Goal: Task Accomplishment & Management: Use online tool/utility

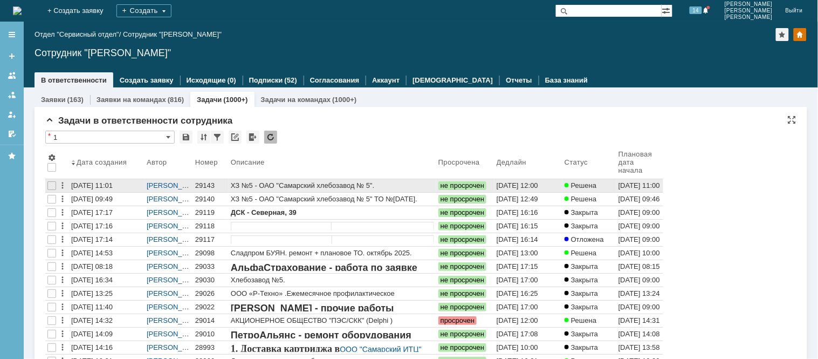
click at [211, 188] on div "29143" at bounding box center [210, 185] width 31 height 9
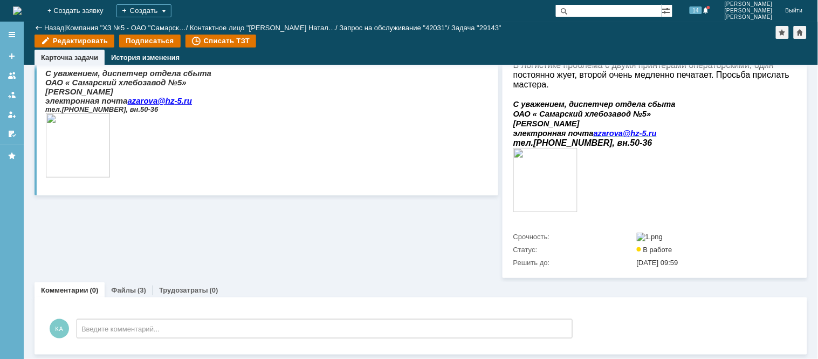
click at [122, 287] on link "Файлы" at bounding box center [123, 290] width 25 height 8
click at [24, 24] on div "Назад | Компания "ХЗ №5 - ОАО "Самарск… / Контактное лицо "[PERSON_NAME] Натал……" at bounding box center [421, 43] width 794 height 43
click at [22, 7] on img at bounding box center [17, 10] width 9 height 9
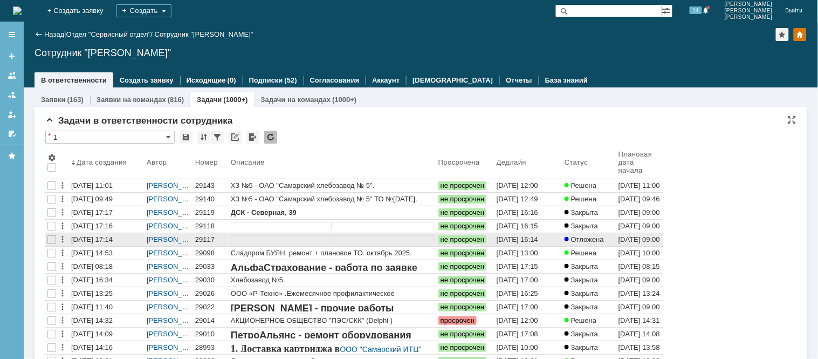
click at [212, 239] on div "29117" at bounding box center [210, 239] width 31 height 9
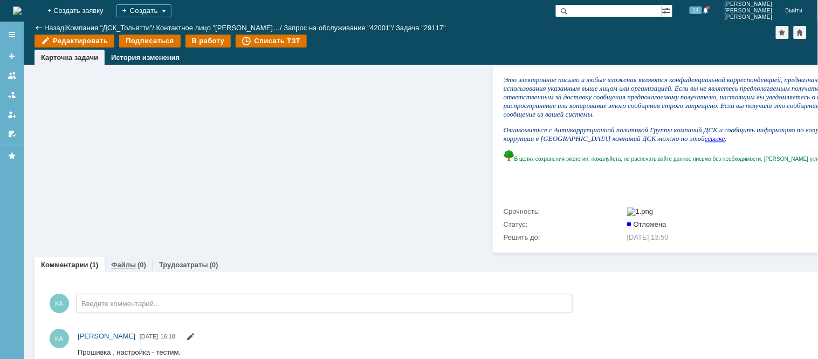
click at [120, 269] on link "Файлы" at bounding box center [123, 264] width 25 height 8
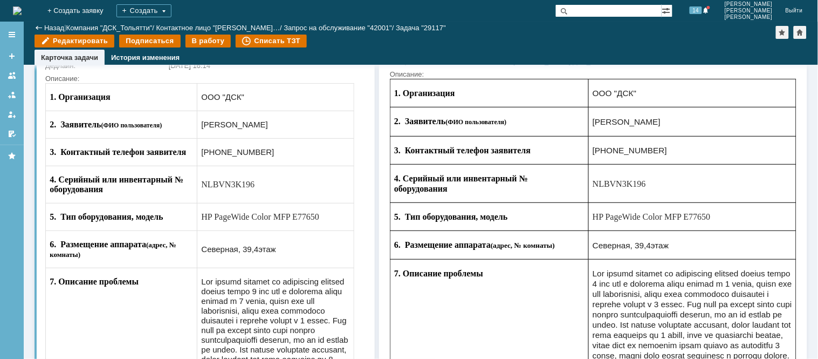
scroll to position [120, 0]
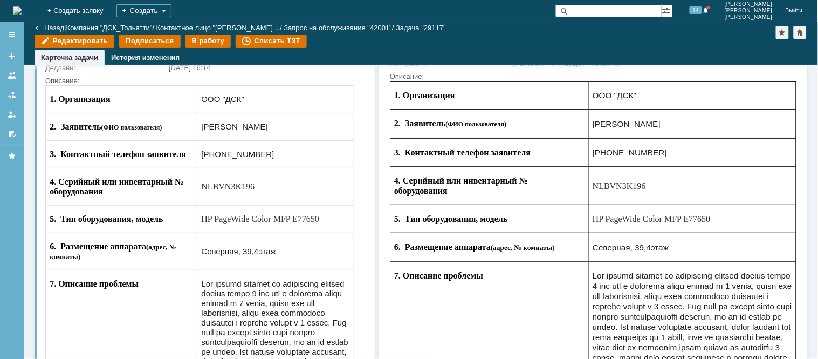
click at [12, 12] on div "На домашнюю + Создать заявку Создать 14 [PERSON_NAME]" at bounding box center [409, 11] width 818 height 22
click at [22, 9] on img at bounding box center [17, 10] width 9 height 9
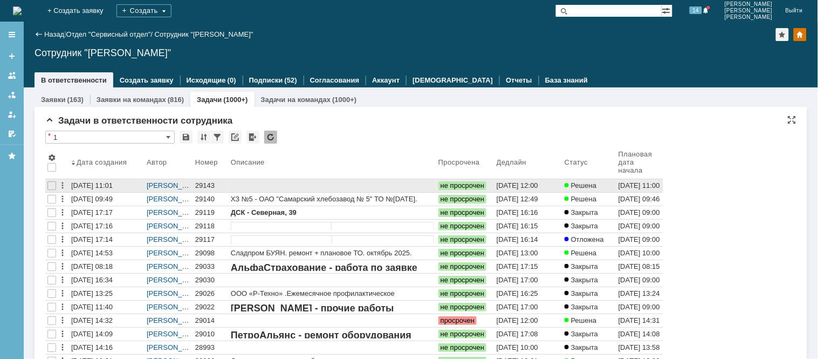
click at [207, 180] on link "29143" at bounding box center [211, 185] width 36 height 13
click at [204, 184] on div "29143" at bounding box center [210, 185] width 31 height 9
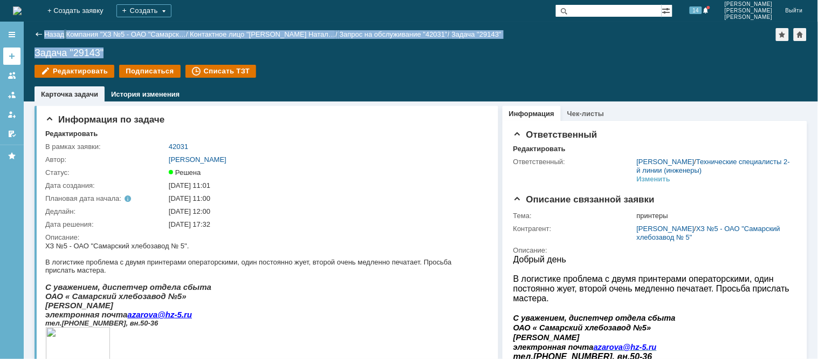
drag, startPoint x: 105, startPoint y: 50, endPoint x: 18, endPoint y: 47, distance: 86.9
click at [20, 47] on div "Меню Создать заявку В ответственности Согласования От меня Избранное Версия: 4.…" at bounding box center [409, 190] width 818 height 337
copy div "Меню Создать заявку В ответственности Согласования От меня Избранное Версия: 4.…"
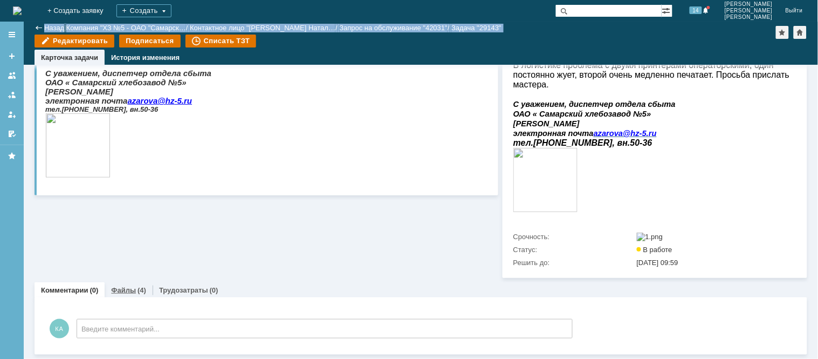
click at [123, 287] on link "Файлы" at bounding box center [123, 290] width 25 height 8
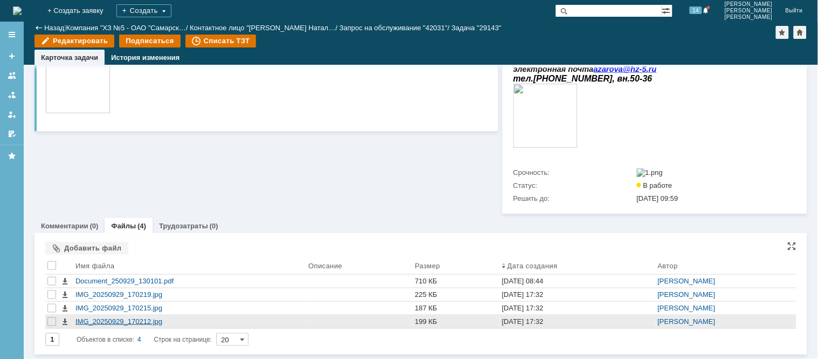
click at [111, 321] on div "IMG_20250929_170212.jpg" at bounding box center [189, 321] width 229 height 9
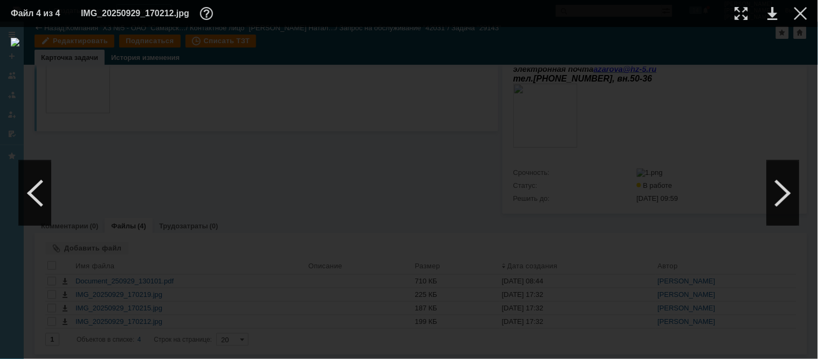
click at [746, 20] on td at bounding box center [733, 13] width 30 height 16
click at [741, 14] on div at bounding box center [741, 13] width 13 height 13
click at [777, 197] on div at bounding box center [783, 193] width 32 height 65
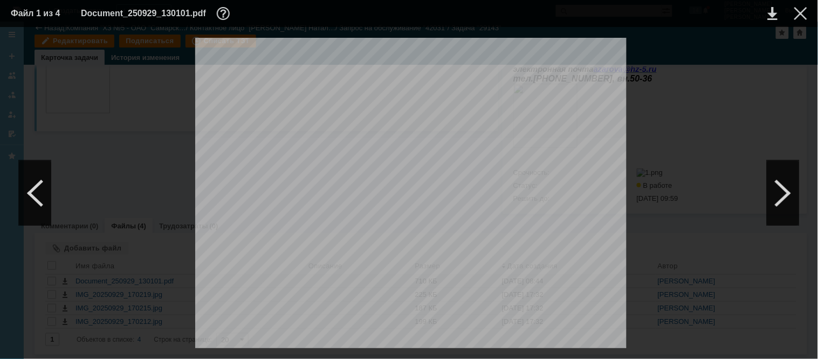
scroll to position [1198, 0]
click at [45, 200] on div at bounding box center [35, 193] width 32 height 65
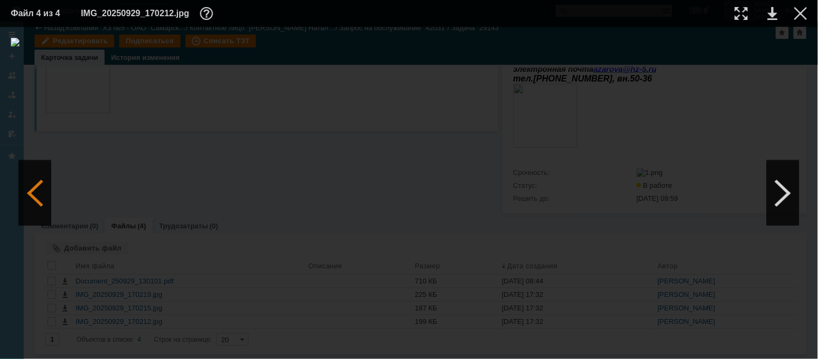
scroll to position [0, 0]
click at [45, 200] on div at bounding box center [35, 193] width 32 height 65
click at [736, 13] on div at bounding box center [741, 13] width 13 height 13
drag, startPoint x: 788, startPoint y: 195, endPoint x: 713, endPoint y: 205, distance: 75.1
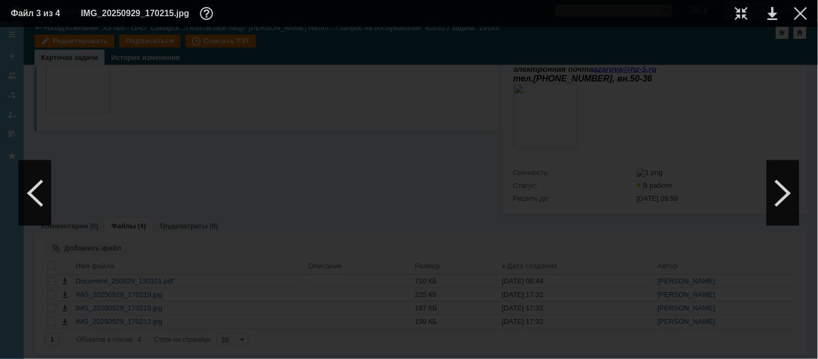
click at [713, 205] on div "ИНФОРМАЦИЯ О ФАЙЛЕ Имя файла: IMG_20250929_170215.jpg Размер: 187.84КБ Дата соз…" at bounding box center [409, 193] width 818 height 332
click at [29, 205] on div at bounding box center [35, 193] width 32 height 65
click at [47, 184] on div at bounding box center [35, 193] width 32 height 65
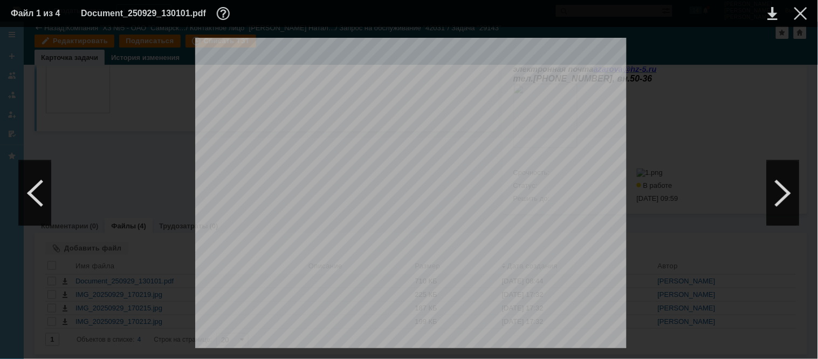
scroll to position [60, 0]
click at [42, 201] on div at bounding box center [35, 193] width 32 height 65
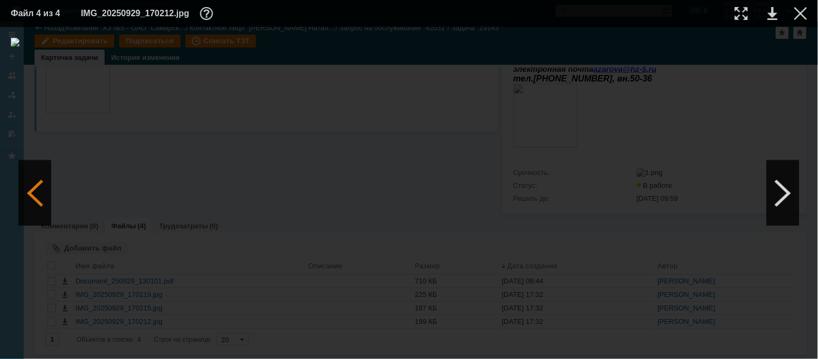
click at [42, 201] on div at bounding box center [35, 193] width 32 height 65
click at [779, 182] on div at bounding box center [783, 193] width 32 height 65
click at [746, 14] on div at bounding box center [741, 13] width 13 height 13
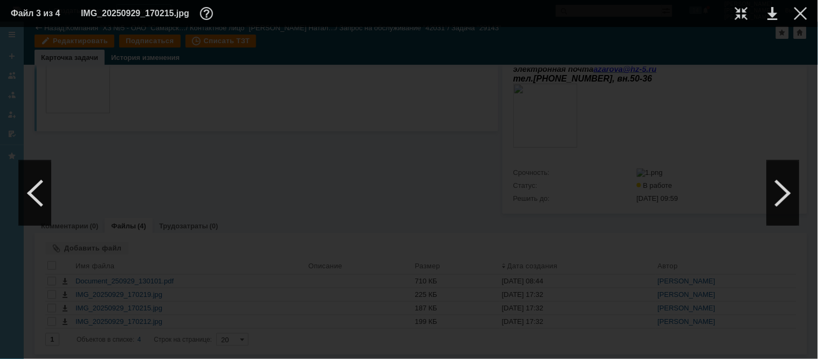
drag, startPoint x: 506, startPoint y: 355, endPoint x: 215, endPoint y: 335, distance: 291.9
click at [215, 335] on div at bounding box center [409, 193] width 818 height 332
click at [42, 202] on div at bounding box center [35, 193] width 32 height 65
click at [750, 13] on td at bounding box center [763, 13] width 30 height 16
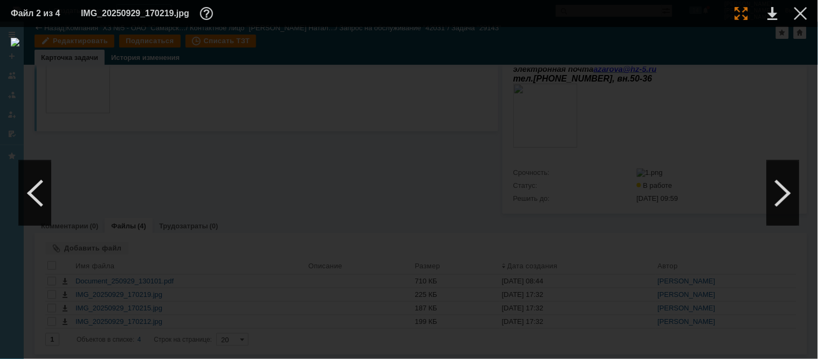
click at [741, 13] on div at bounding box center [741, 13] width 13 height 13
